Goal: Information Seeking & Learning: Learn about a topic

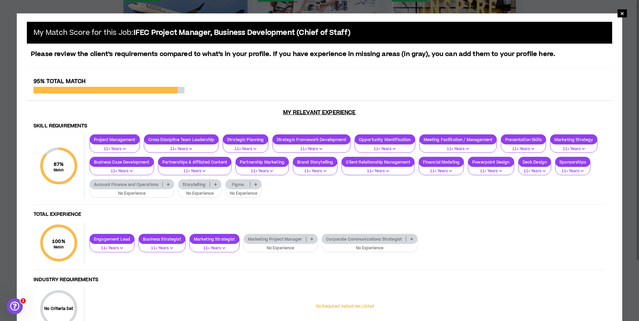
click at [270, 219] on div "Skill Requirements 87 % Match Skill Requirements Project Management 11+ Years C…" at bounding box center [319, 230] width 585 height 225
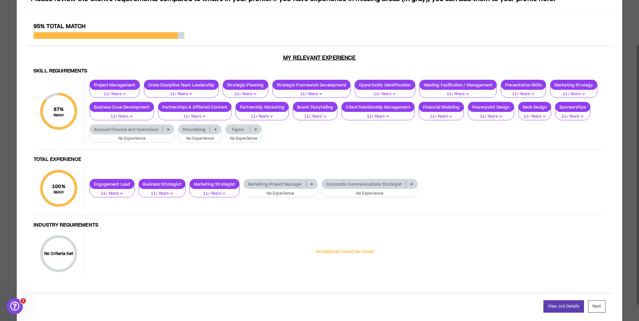
click at [284, 193] on p "No Experience" at bounding box center [281, 194] width 66 height 6
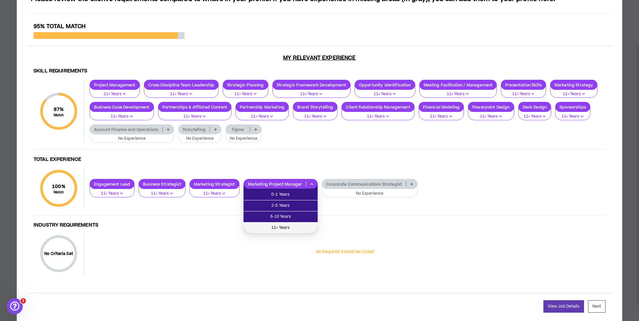
click at [279, 228] on span "11+ Years" at bounding box center [280, 227] width 66 height 7
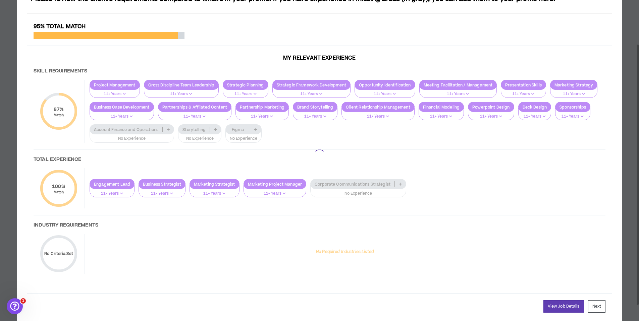
click at [356, 194] on div at bounding box center [319, 155] width 585 height 264
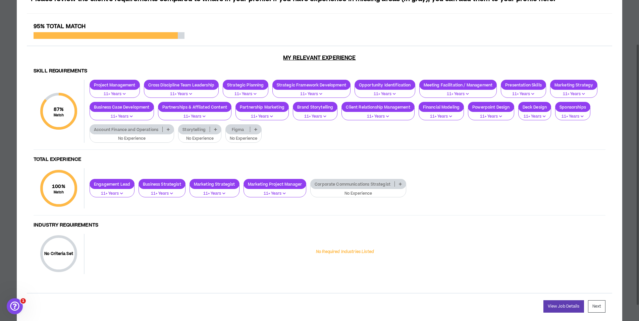
click at [204, 140] on p "No Experience" at bounding box center [199, 139] width 35 height 6
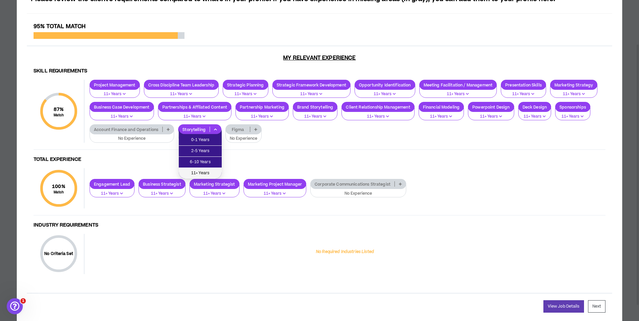
click at [201, 171] on span "11+ Years" at bounding box center [200, 173] width 35 height 7
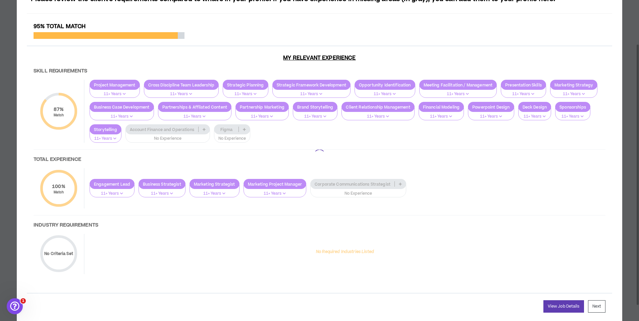
click at [148, 136] on div at bounding box center [319, 155] width 585 height 264
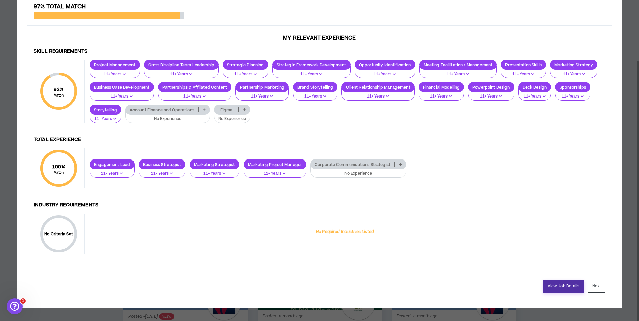
click at [564, 287] on link "View Job Details" at bounding box center [563, 286] width 41 height 12
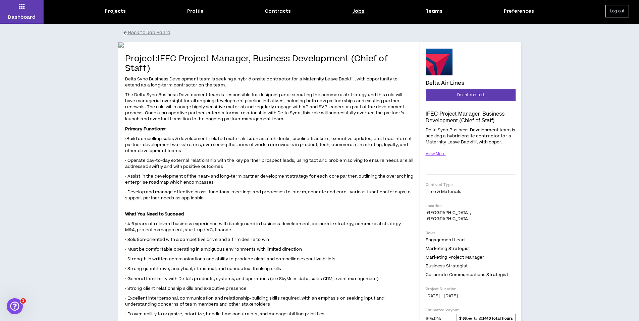
scroll to position [25, 0]
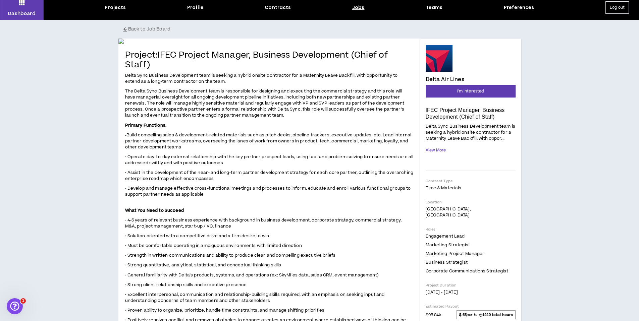
click at [434, 151] on button "View More" at bounding box center [436, 151] width 20 height 12
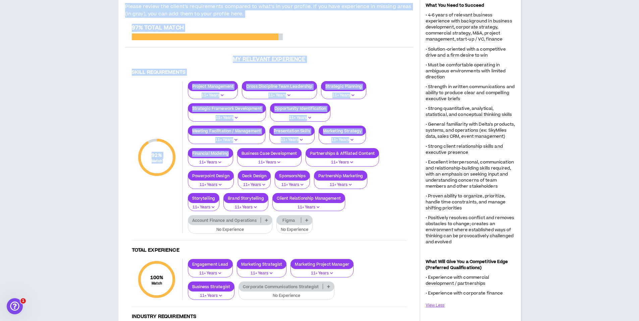
scroll to position [455, 0]
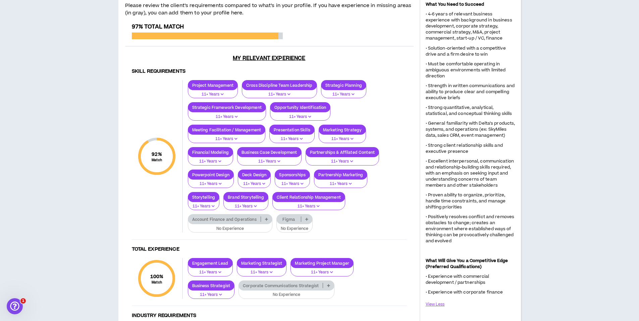
drag, startPoint x: 134, startPoint y: 57, endPoint x: 148, endPoint y: 122, distance: 67.1
copy div "Loremip: DOLO Sitamet Consect, Adipisci Elitseddoei (Tempo in Utlab) Etdol Magn…"
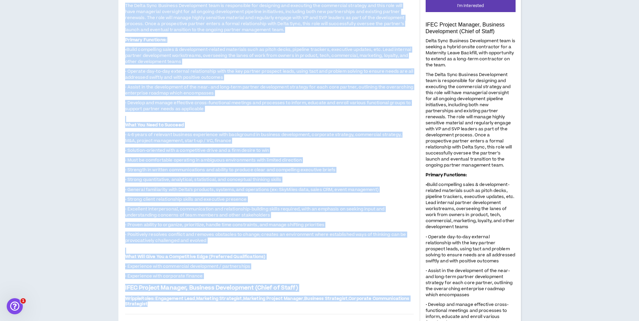
scroll to position [42, 0]
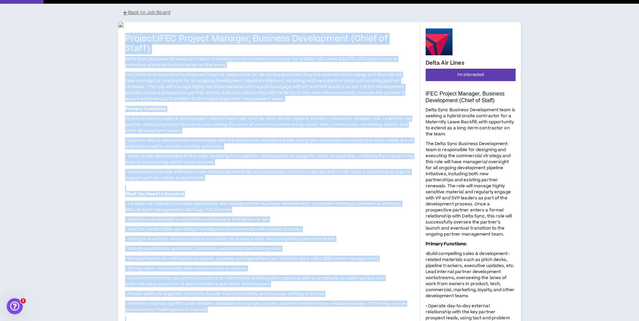
click at [349, 27] on img at bounding box center [269, 24] width 302 height 5
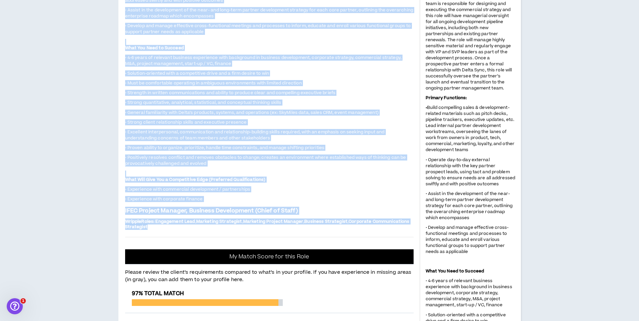
scroll to position [207, 0]
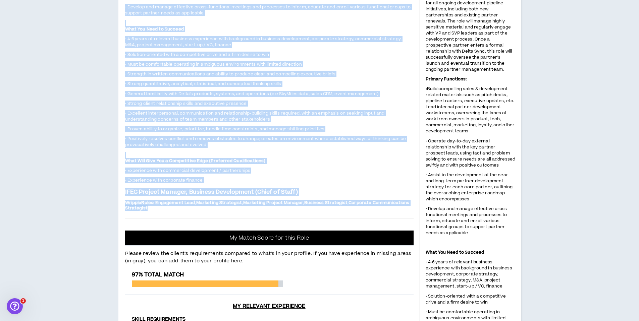
click at [352, 33] on p "What You Need to Succeed" at bounding box center [269, 25] width 288 height 13
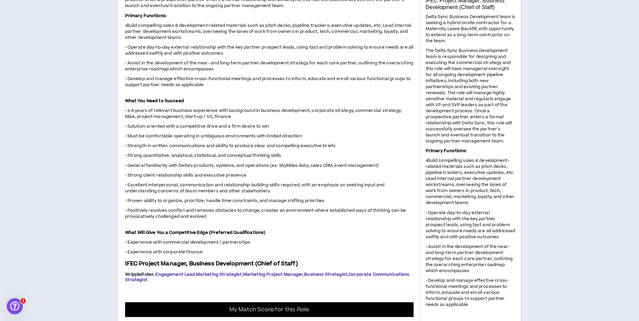
scroll to position [133, 0]
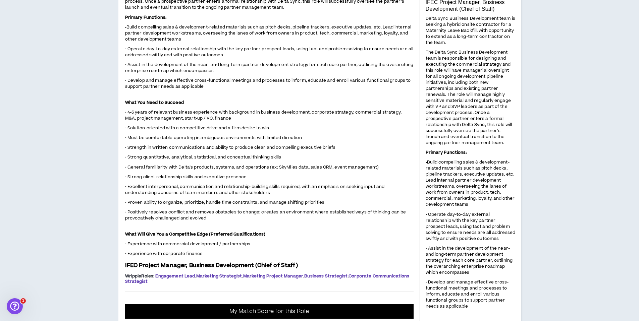
drag, startPoint x: 160, startPoint y: 110, endPoint x: 352, endPoint y: 107, distance: 192.2
copy h4 "IFEC Project Manager, Business Development"
drag, startPoint x: 127, startPoint y: 129, endPoint x: 212, endPoint y: 135, distance: 85.7
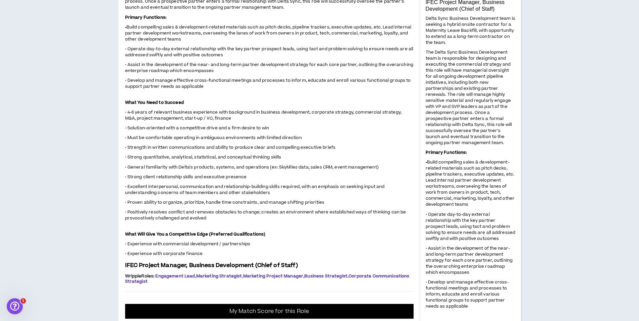
copy span "Delta Sync Business Development team is seeking a hybrid onsite contractor for …"
drag, startPoint x: 125, startPoint y: 131, endPoint x: 364, endPoint y: 147, distance: 239.6
click at [364, 147] on span "Delta Sync Business Development team is seeking a hybrid onsite contractor for …" at bounding box center [269, 110] width 288 height 293
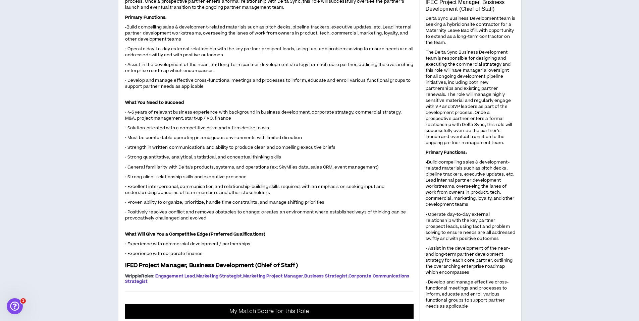
copy span "Delta Sync Business Development team is seeking a hybrid onsite contractor for …"
